Goal: Task Accomplishment & Management: Use online tool/utility

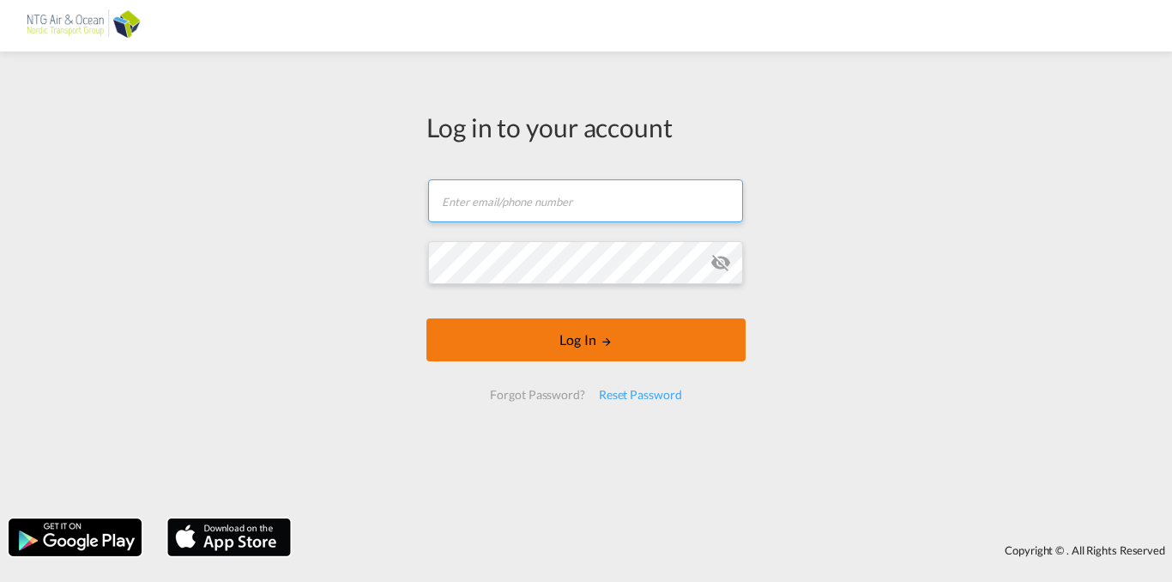
type input "kasp@ntgairocean.com"
click at [582, 341] on button "Log In" at bounding box center [585, 339] width 319 height 43
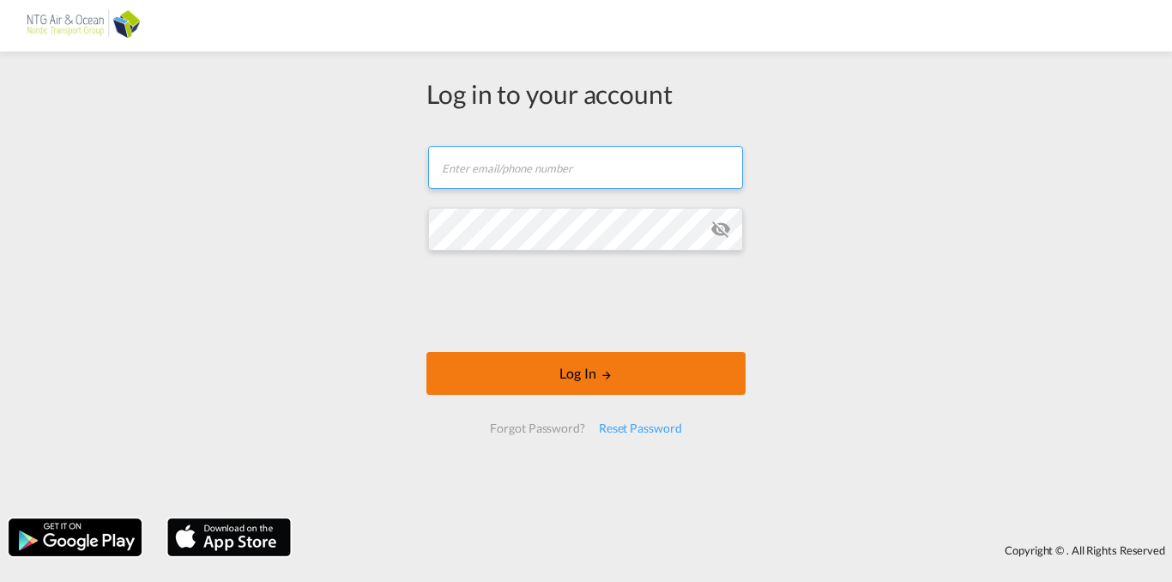
type input "kasp@ntgairocean.com"
click at [576, 381] on button "Log In" at bounding box center [585, 373] width 319 height 43
